Goal: Check status: Check status

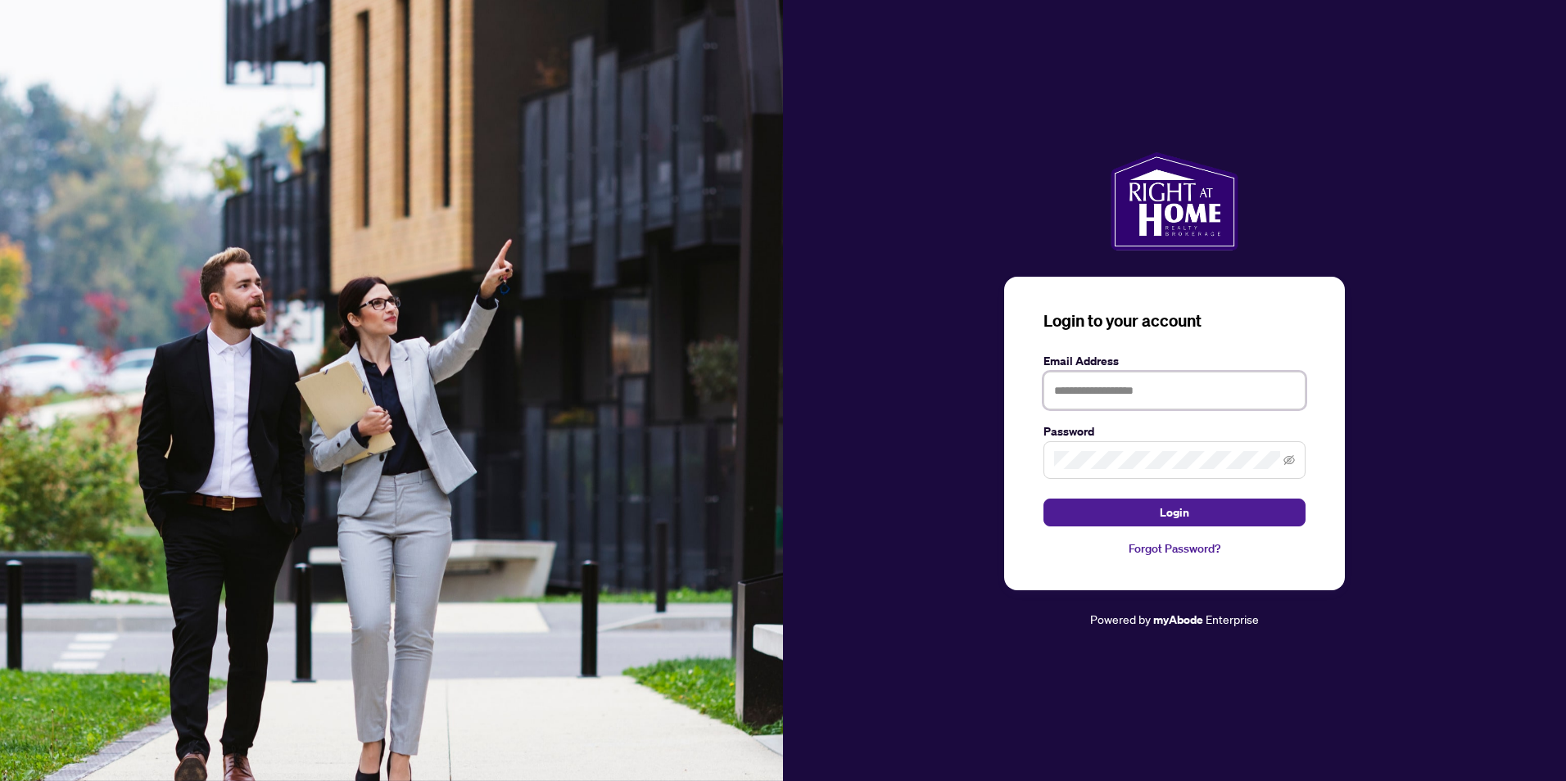
click at [1151, 390] on input "text" at bounding box center [1175, 391] width 262 height 38
type input "**********"
click at [1044, 499] on button "Login" at bounding box center [1175, 513] width 262 height 28
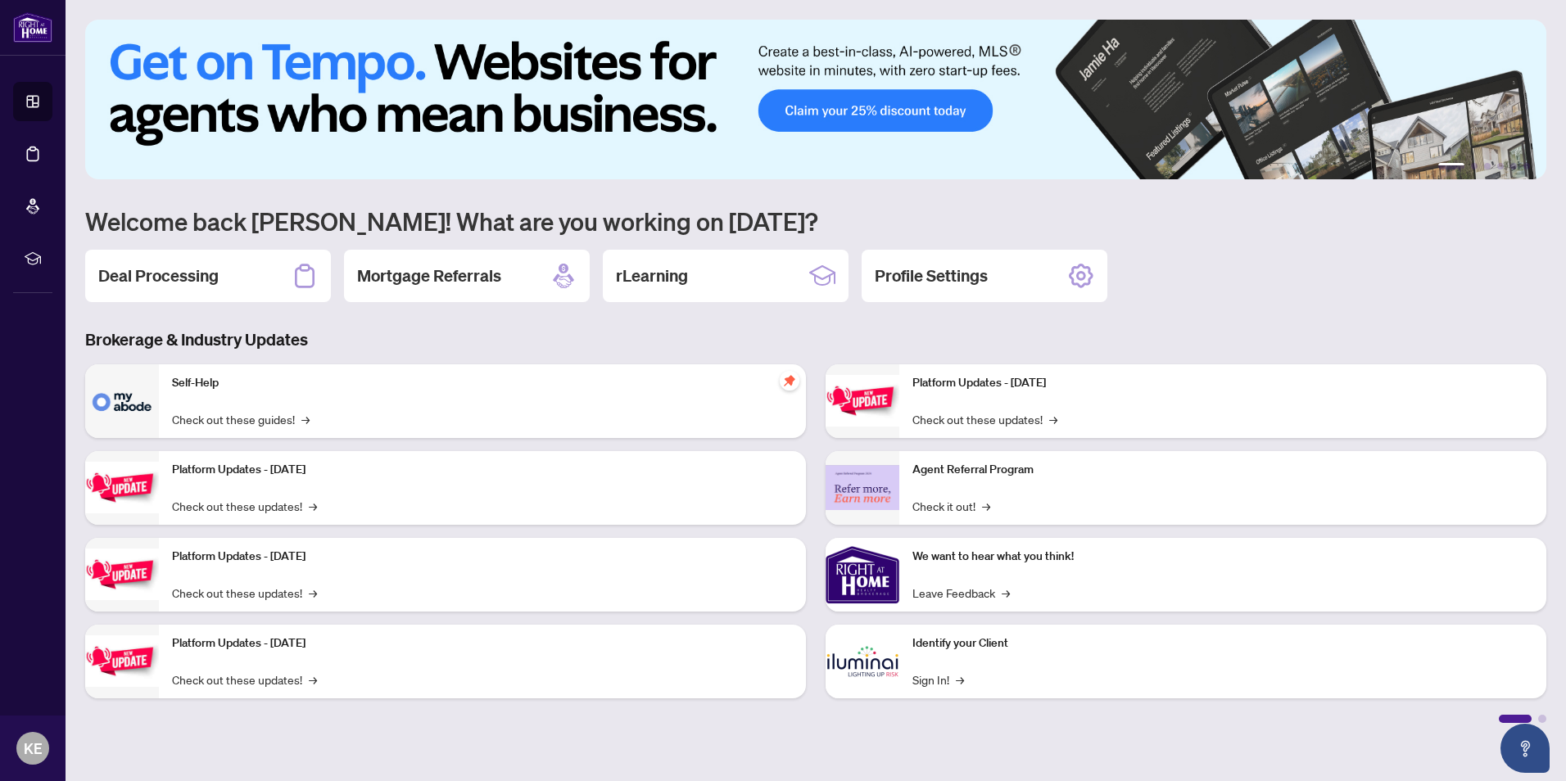
drag, startPoint x: 206, startPoint y: 283, endPoint x: 190, endPoint y: 269, distance: 21.5
click at [206, 283] on h2 "Deal Processing" at bounding box center [158, 276] width 120 height 23
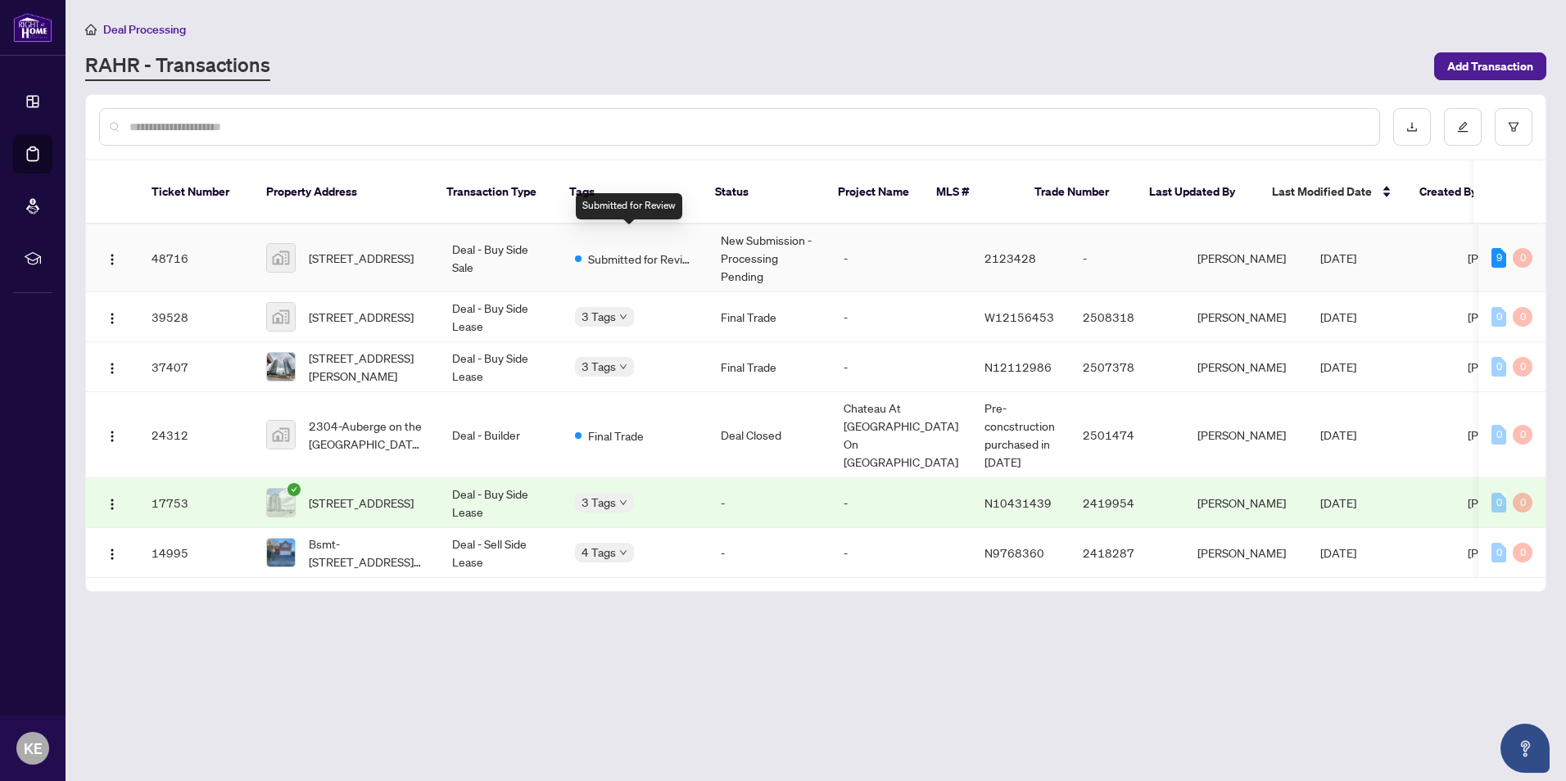
click at [602, 250] on span "Submitted for Review" at bounding box center [641, 259] width 106 height 18
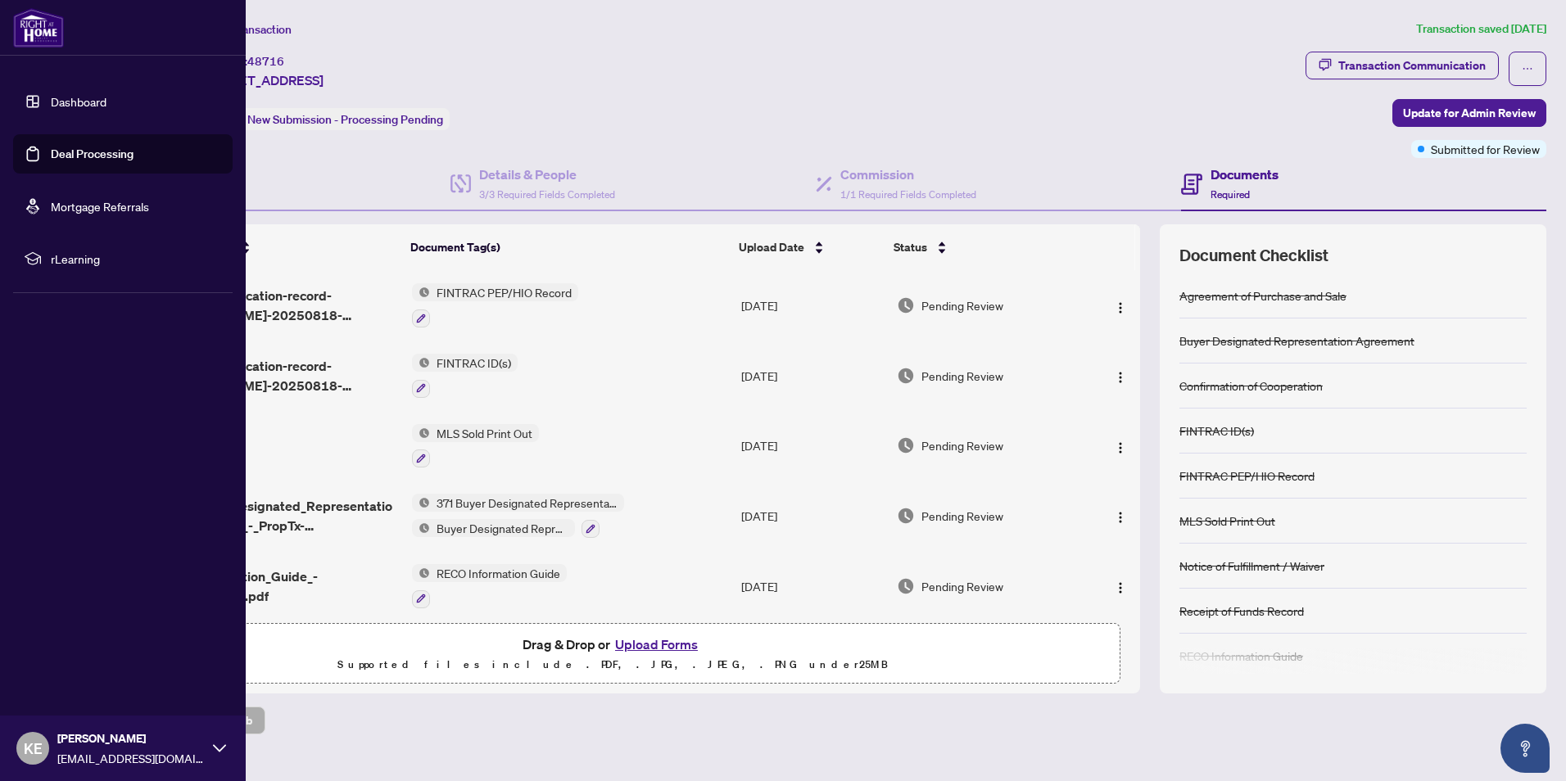
click at [219, 745] on icon at bounding box center [219, 748] width 13 height 13
click at [71, 646] on span "Logout" at bounding box center [66, 651] width 37 height 26
